Goal: Task Accomplishment & Management: Manage account settings

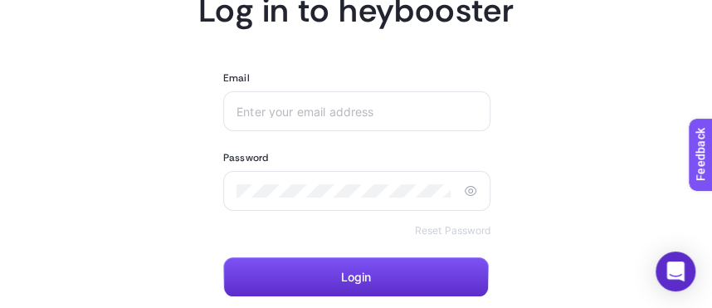
scroll to position [166, 0]
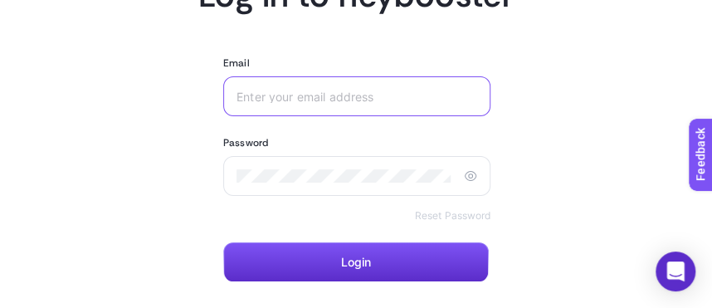
click at [467, 95] on input "Email" at bounding box center [354, 96] width 234 height 13
type input "[EMAIL_ADDRESS][DOMAIN_NAME]"
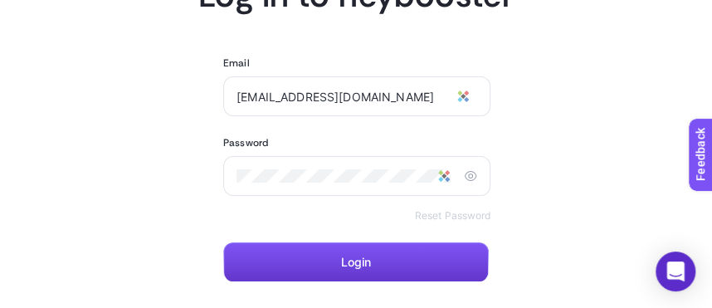
click at [389, 259] on button "Login" at bounding box center [356, 262] width 266 height 40
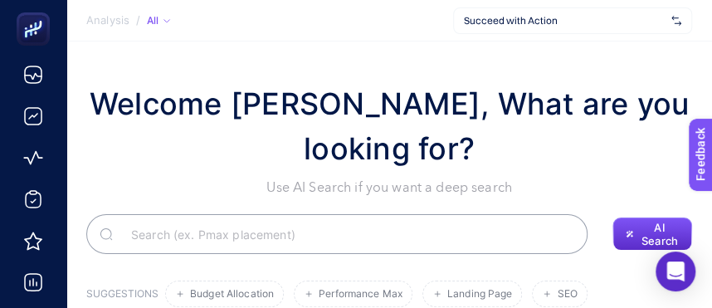
drag, startPoint x: 386, startPoint y: 122, endPoint x: 255, endPoint y: 55, distance: 147.4
drag, startPoint x: 12, startPoint y: 50, endPoint x: 267, endPoint y: 136, distance: 269.1
click at [267, 136] on h1 "Welcome [PERSON_NAME], What are you looking for?" at bounding box center [389, 126] width 606 height 90
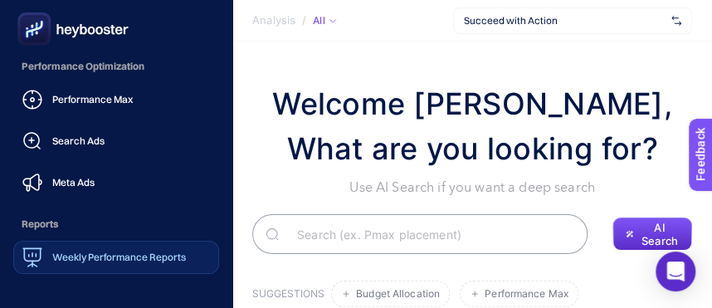
scroll to position [430, 0]
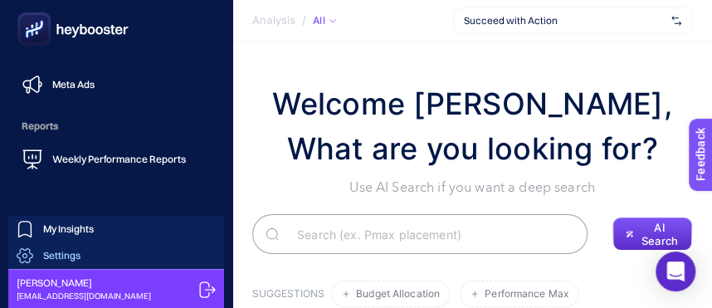
click at [61, 252] on span "Settings" at bounding box center [61, 255] width 37 height 13
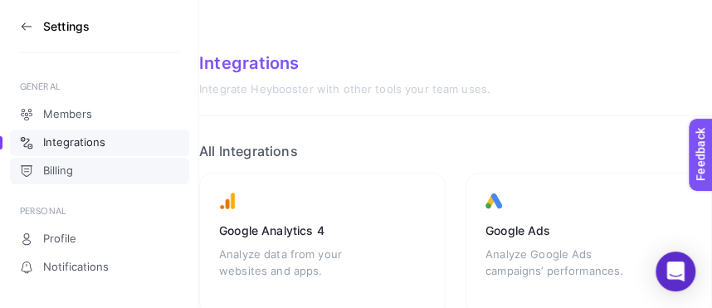
click at [63, 174] on span "Billing" at bounding box center [58, 170] width 30 height 13
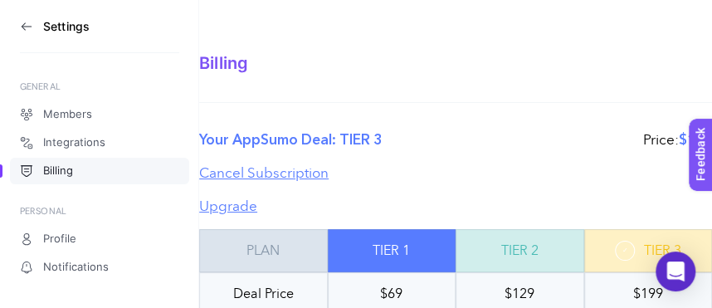
click at [21, 25] on icon at bounding box center [26, 26] width 13 height 13
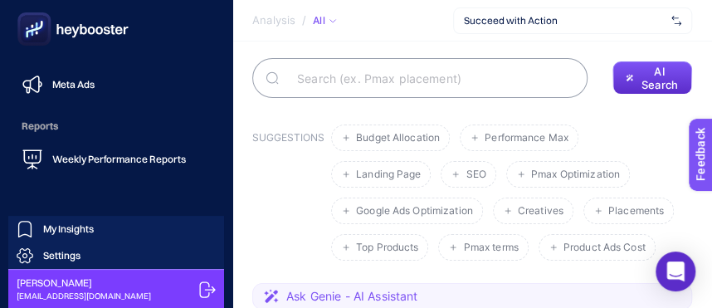
scroll to position [166, 0]
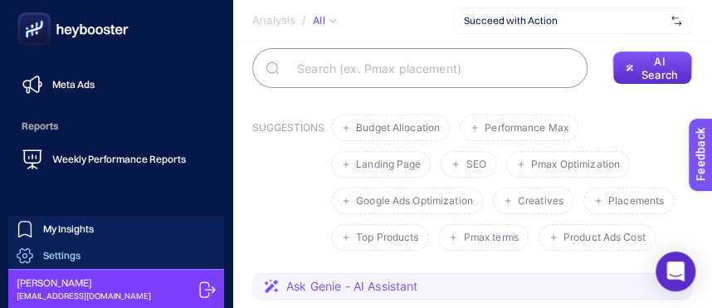
click at [70, 251] on span "Settings" at bounding box center [61, 255] width 37 height 13
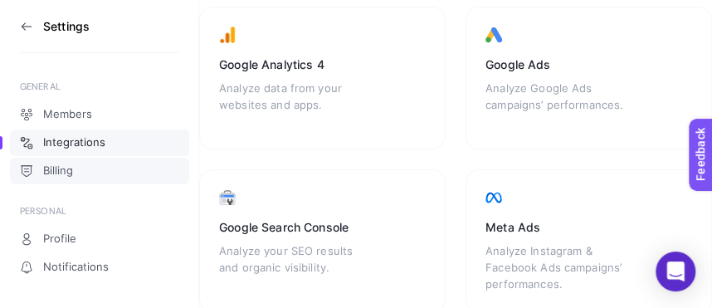
click at [71, 171] on span "Billing" at bounding box center [58, 170] width 30 height 13
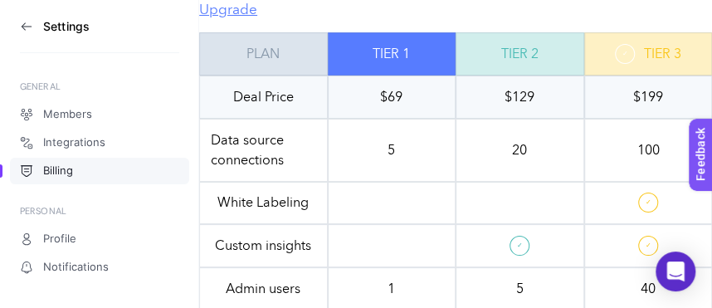
scroll to position [197, 0]
click at [64, 119] on span "Members" at bounding box center [67, 114] width 49 height 13
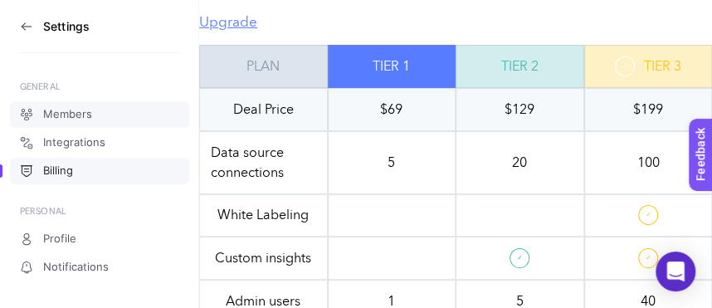
scroll to position [100, 0]
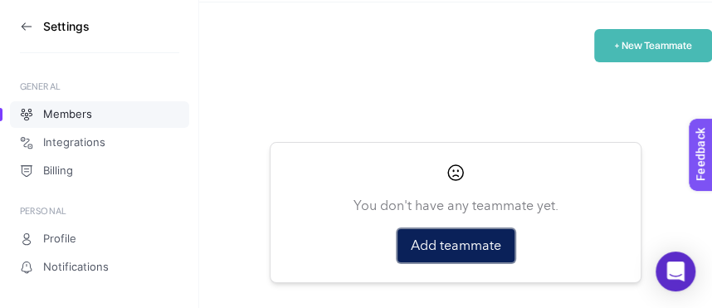
click at [470, 247] on button "Add teammate" at bounding box center [456, 245] width 117 height 33
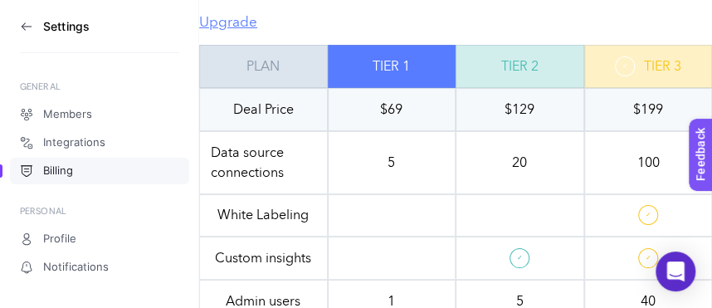
scroll to position [210, 0]
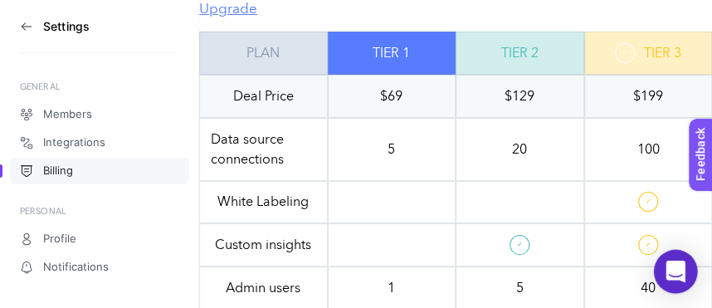
click at [672, 267] on icon "Open Intercom Messenger" at bounding box center [675, 272] width 19 height 22
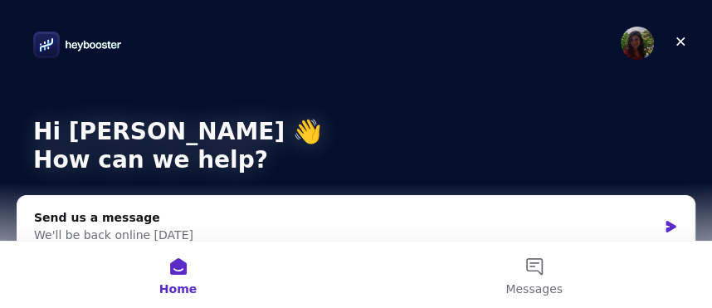
scroll to position [0, 0]
click at [623, 47] on img "Intercom messenger" at bounding box center [637, 43] width 33 height 33
click at [628, 48] on img "Intercom messenger" at bounding box center [637, 43] width 33 height 33
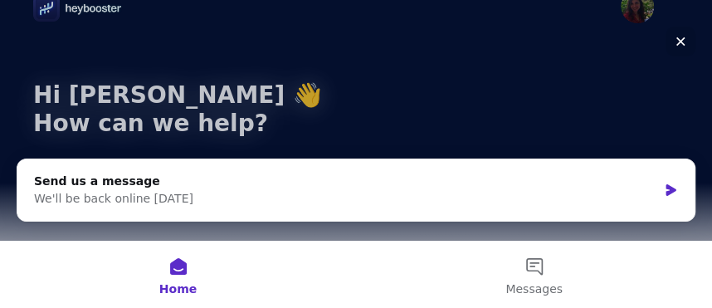
scroll to position [57, 0]
